Goal: Use online tool/utility: Utilize a website feature to perform a specific function

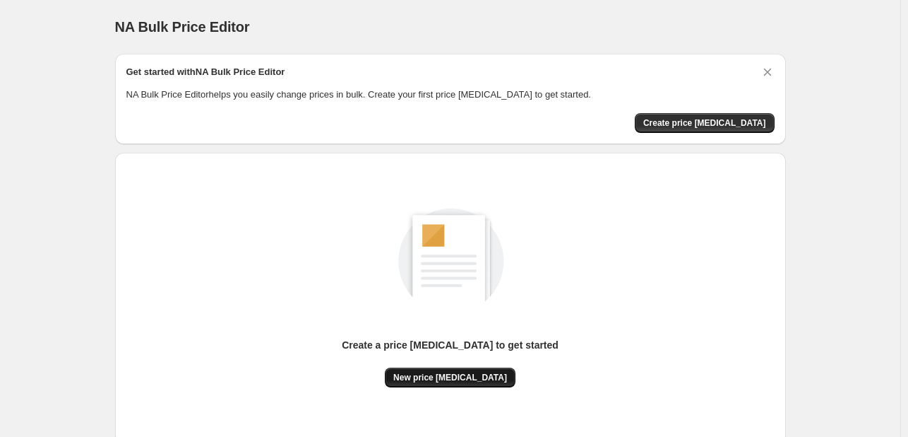
click at [463, 382] on button "New price [MEDICAL_DATA]" at bounding box center [450, 377] width 131 height 20
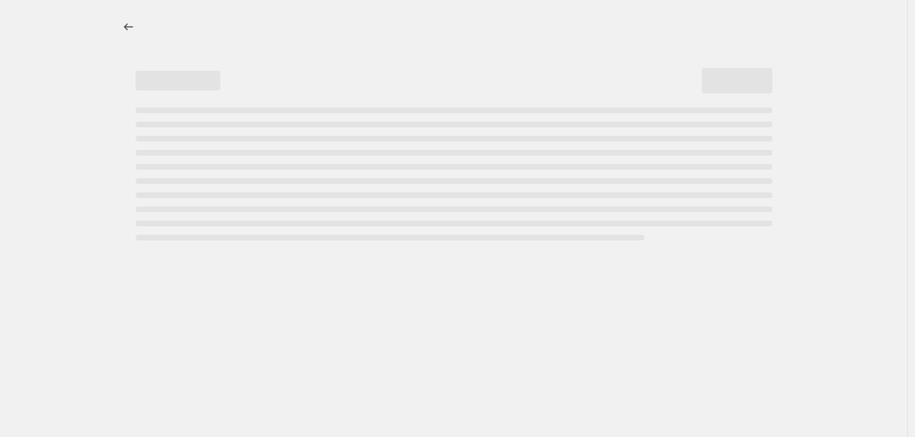
select select "percentage"
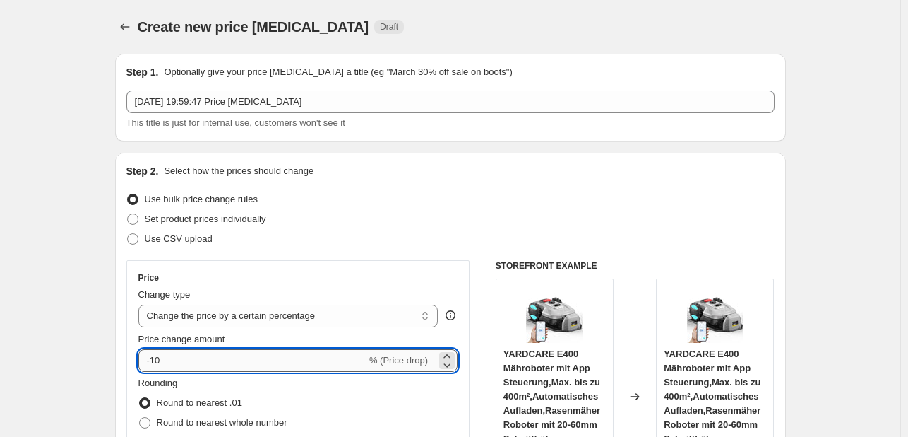
click at [192, 370] on input "-10" at bounding box center [252, 360] width 228 height 23
type input "-1"
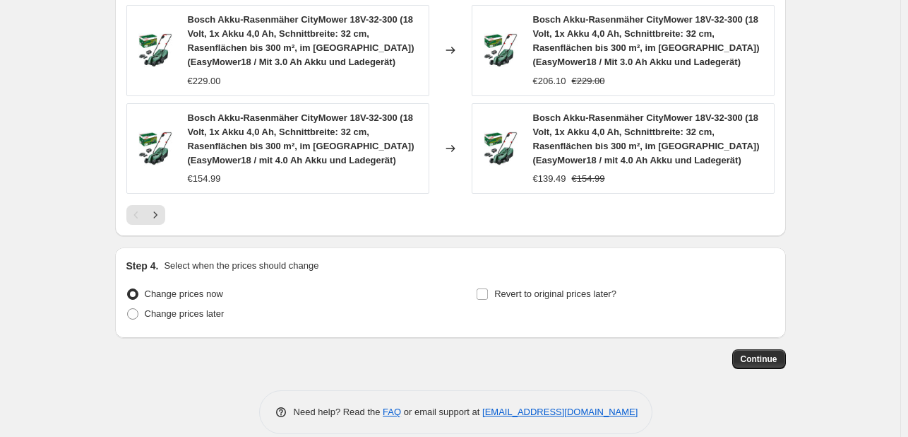
scroll to position [1181, 0]
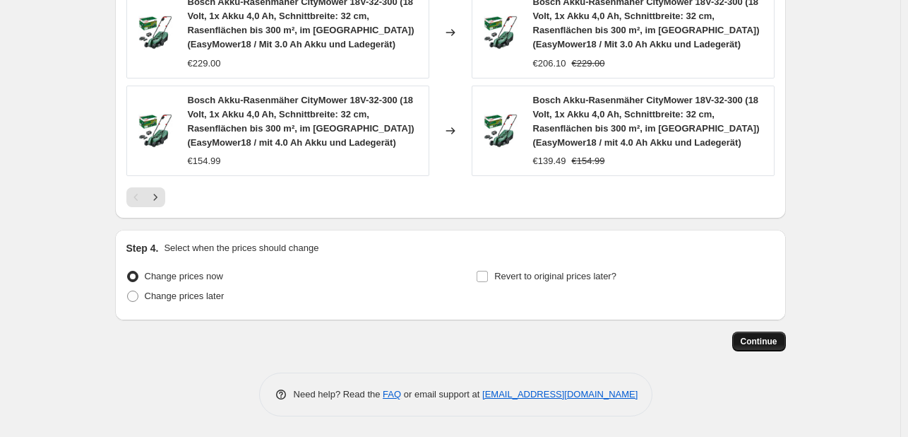
type input "-30"
click at [780, 348] on button "Continue" at bounding box center [759, 341] width 54 height 20
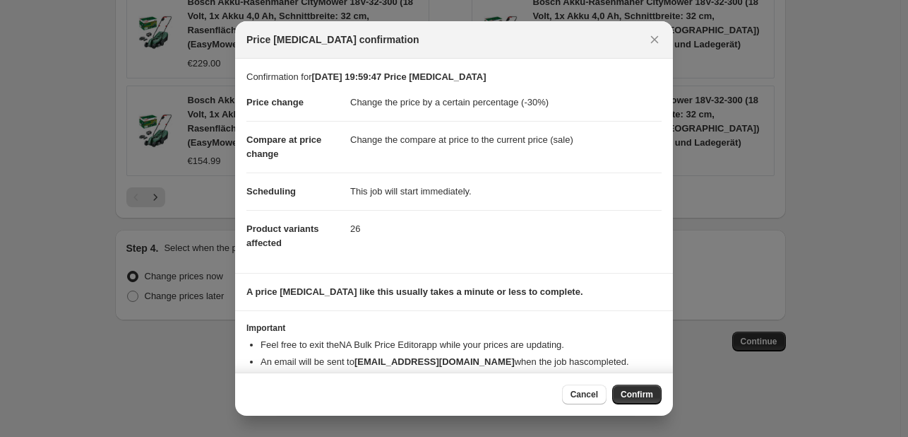
click at [630, 388] on button "Confirm" at bounding box center [636, 394] width 49 height 20
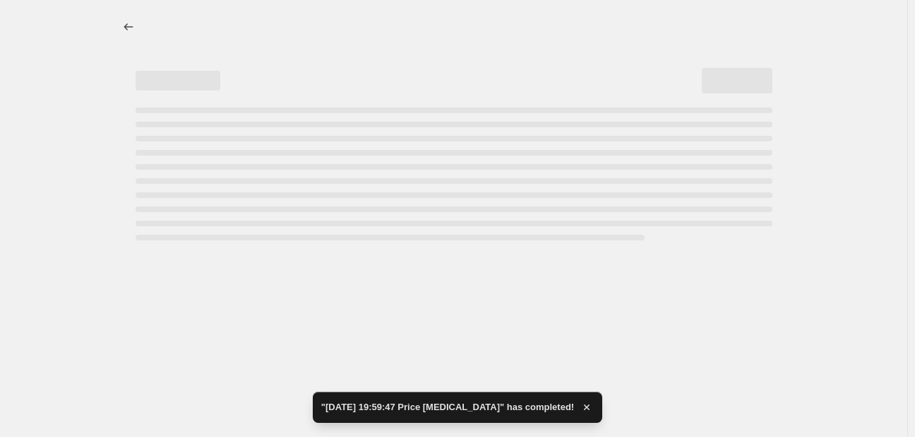
select select "percentage"
